Goal: Information Seeking & Learning: Learn about a topic

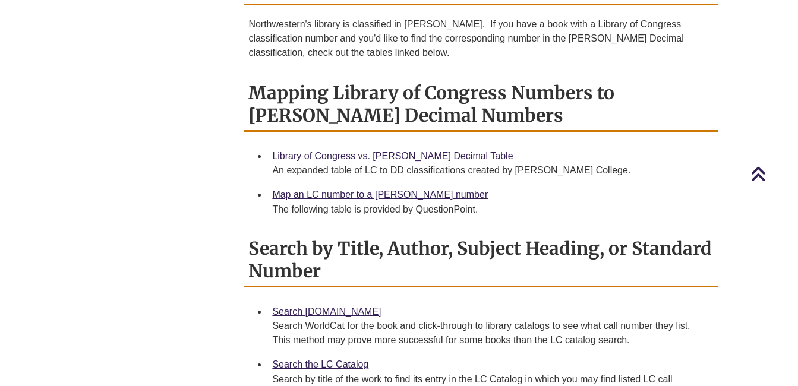
scroll to position [317, 0]
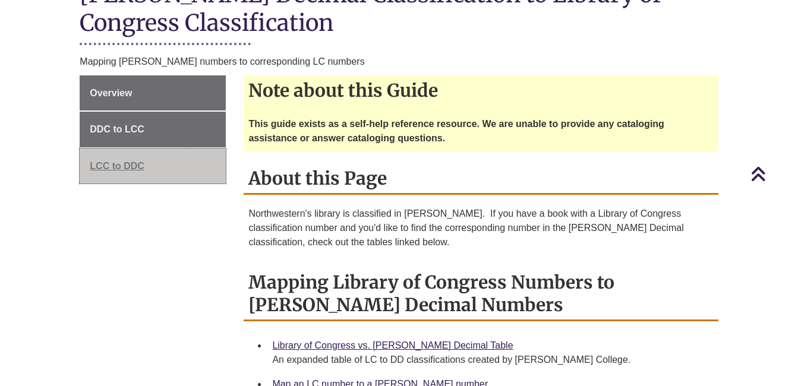
click at [113, 161] on span "LCC to DDC" at bounding box center [117, 166] width 55 height 10
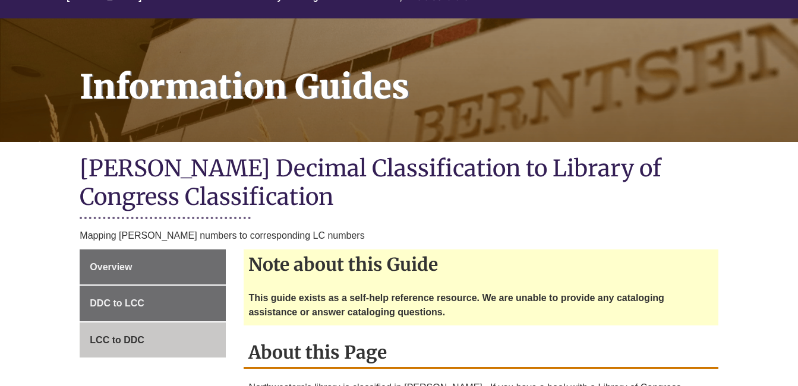
scroll to position [159, 0]
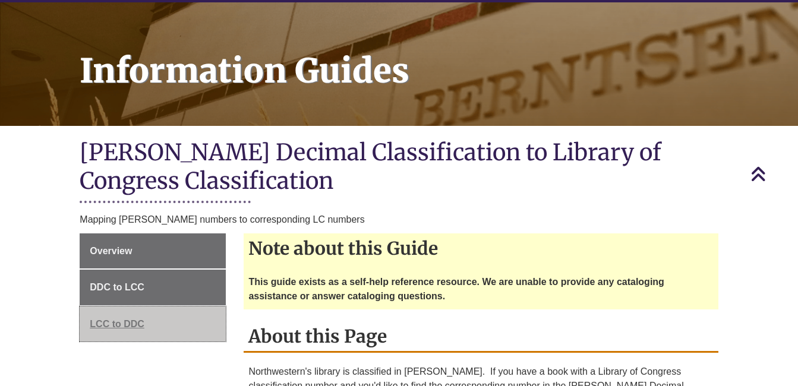
click at [150, 310] on link "LCC to DDC" at bounding box center [153, 325] width 146 height 36
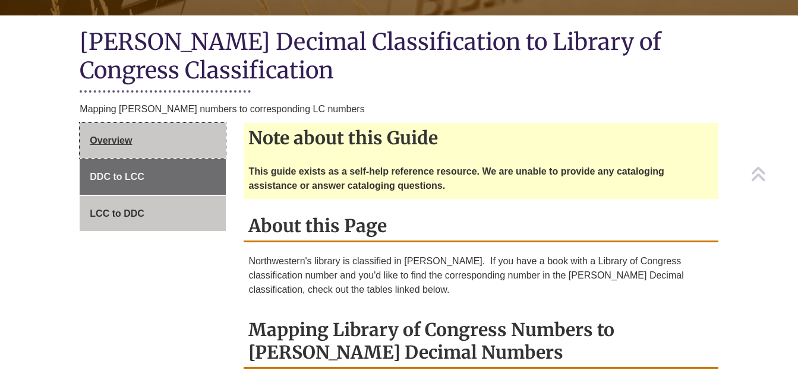
scroll to position [317, 0]
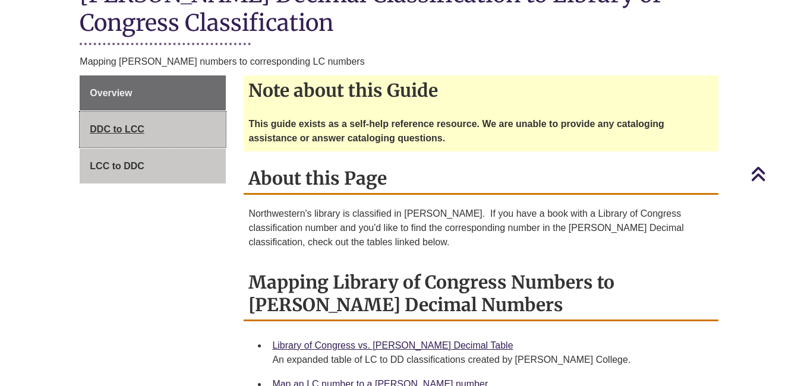
click at [150, 115] on link "DDC to LCC" at bounding box center [153, 130] width 146 height 36
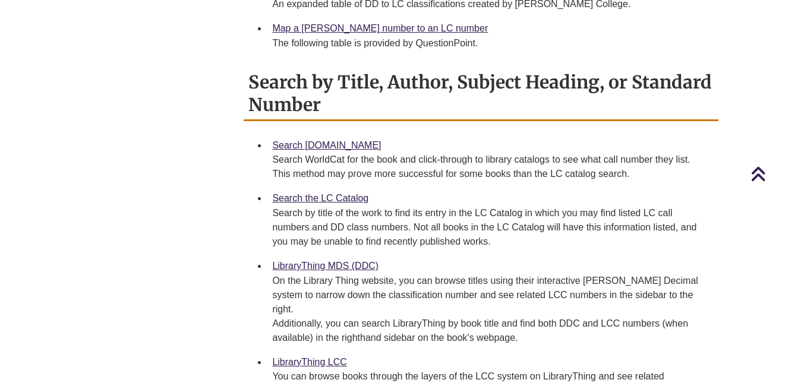
scroll to position [634, 0]
